Goal: Task Accomplishment & Management: Use online tool/utility

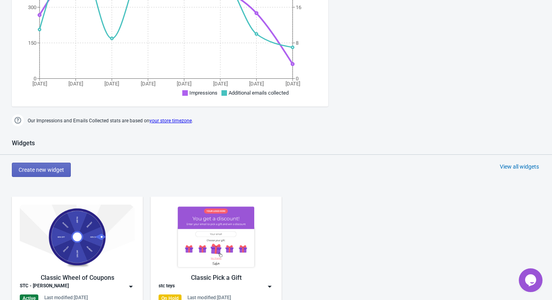
scroll to position [228, 0]
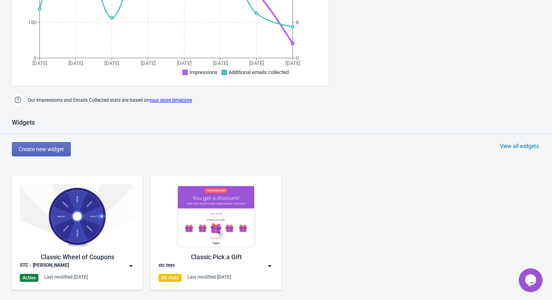
click at [87, 256] on div "Classic Wheel of Coupons" at bounding box center [77, 256] width 115 height 9
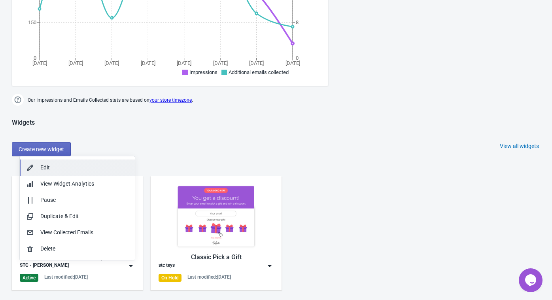
click at [61, 170] on div "Edit" at bounding box center [84, 167] width 88 height 8
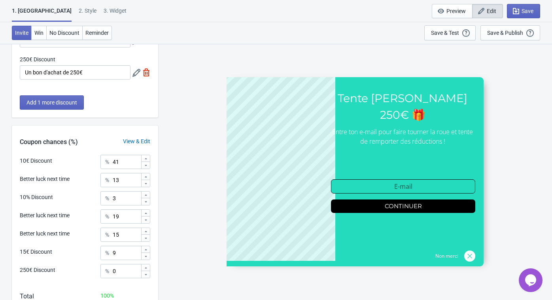
scroll to position [245, 0]
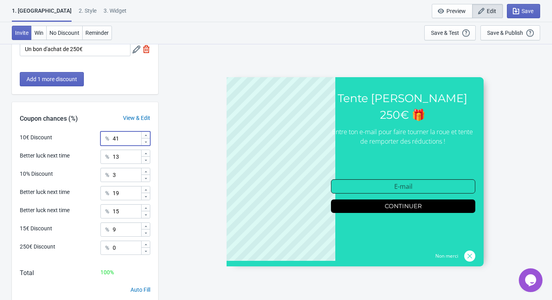
click at [143, 135] on icon at bounding box center [145, 135] width 5 height 5
click at [144, 133] on icon at bounding box center [145, 135] width 5 height 5
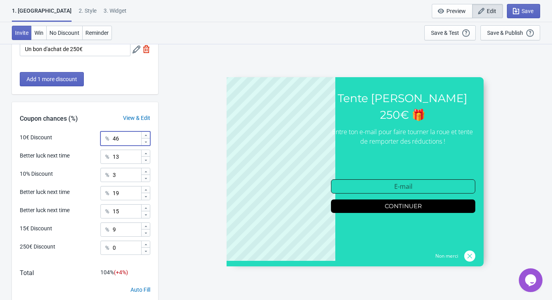
click at [144, 133] on icon at bounding box center [145, 135] width 5 height 5
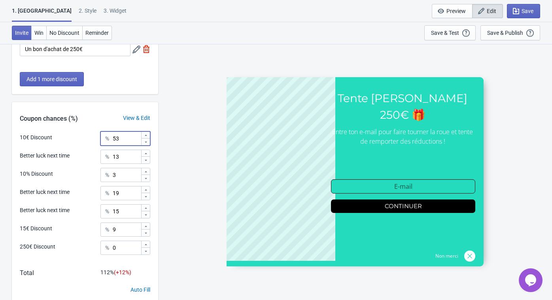
click at [144, 133] on icon at bounding box center [145, 135] width 5 height 5
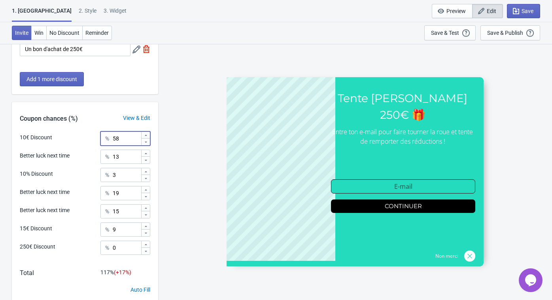
click at [144, 133] on icon at bounding box center [145, 135] width 5 height 5
click at [144, 141] on icon at bounding box center [145, 142] width 5 height 5
type input "60"
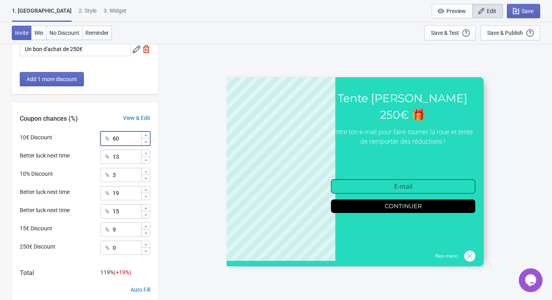
click at [143, 177] on icon at bounding box center [145, 178] width 5 height 5
type input "2"
click at [145, 232] on icon at bounding box center [146, 232] width 2 height 1
type input "7"
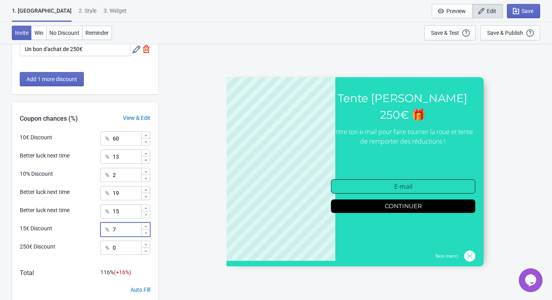
click at [145, 198] on icon at bounding box center [145, 196] width 5 height 5
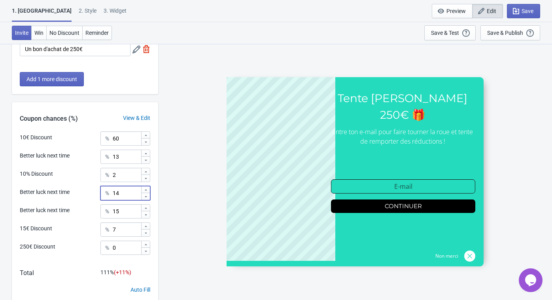
click at [145, 198] on icon at bounding box center [145, 196] width 5 height 5
type input "10"
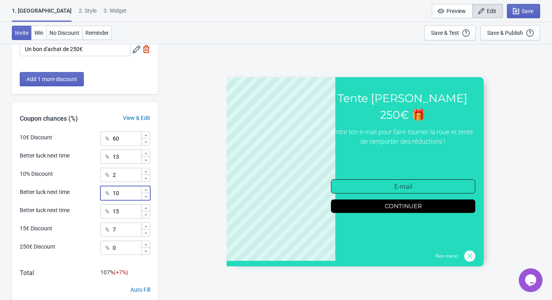
click at [143, 212] on icon at bounding box center [145, 214] width 5 height 5
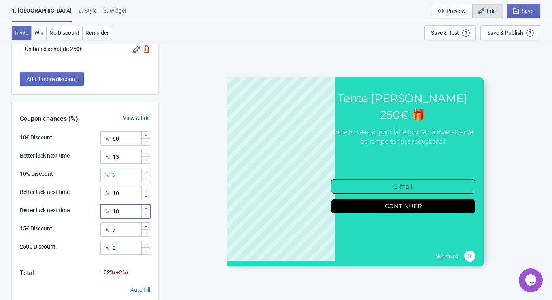
click at [143, 212] on icon at bounding box center [145, 214] width 5 height 5
type input "8"
click at [145, 235] on icon at bounding box center [145, 232] width 5 height 5
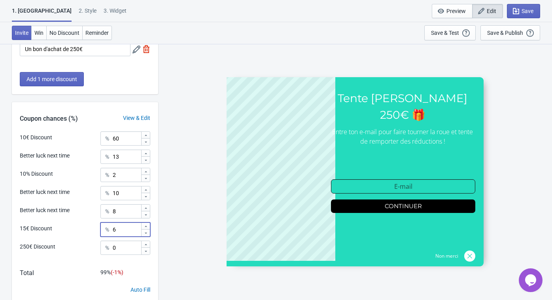
type input "5"
click at [147, 206] on icon at bounding box center [145, 208] width 5 height 5
type input "10"
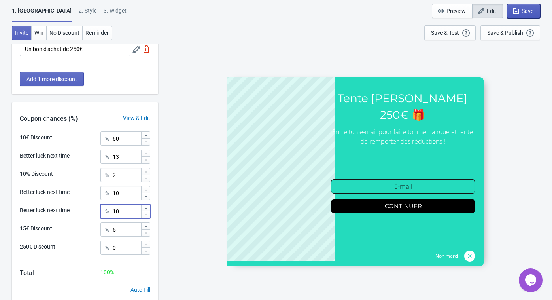
click at [515, 13] on icon "button" at bounding box center [516, 11] width 8 height 8
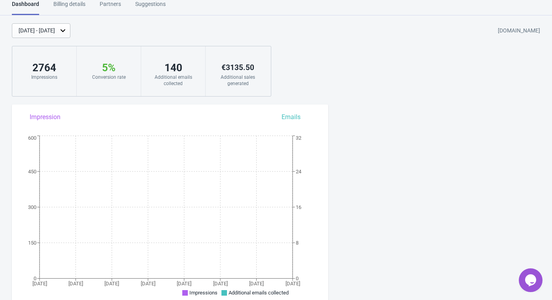
scroll to position [209, 0]
